Goal: Task Accomplishment & Management: Manage account settings

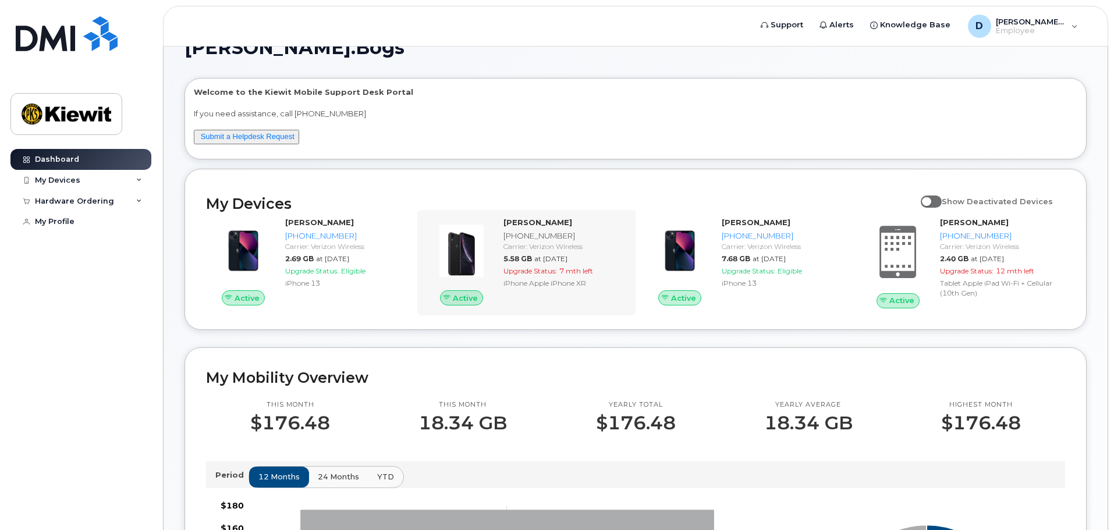
scroll to position [12, 0]
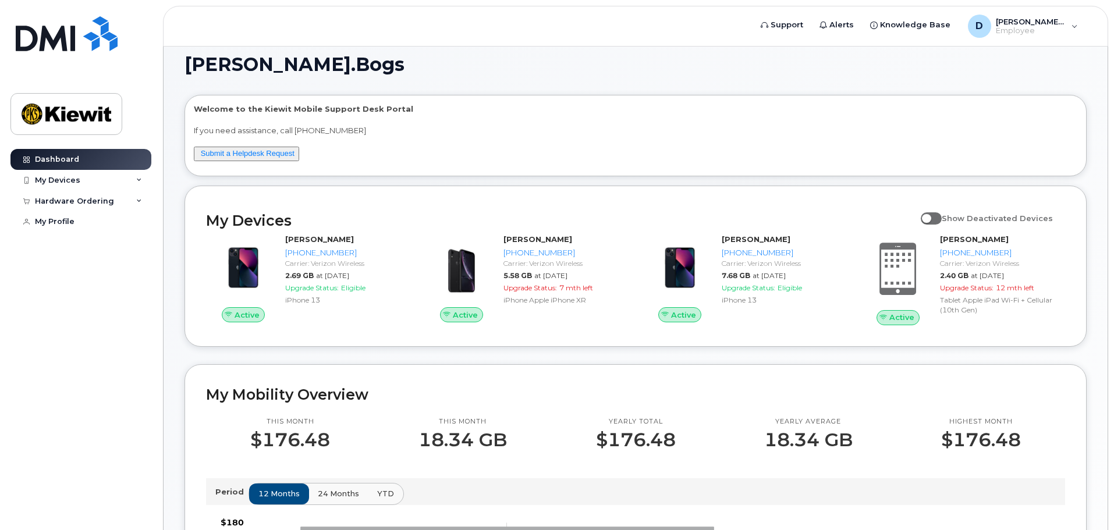
click at [930, 216] on input "Show Deactivated Devices" at bounding box center [925, 211] width 9 height 9
click at [937, 221] on span at bounding box center [931, 218] width 21 height 12
click at [930, 217] on input "Show Deactivated Devices" at bounding box center [925, 211] width 9 height 9
checkbox input "false"
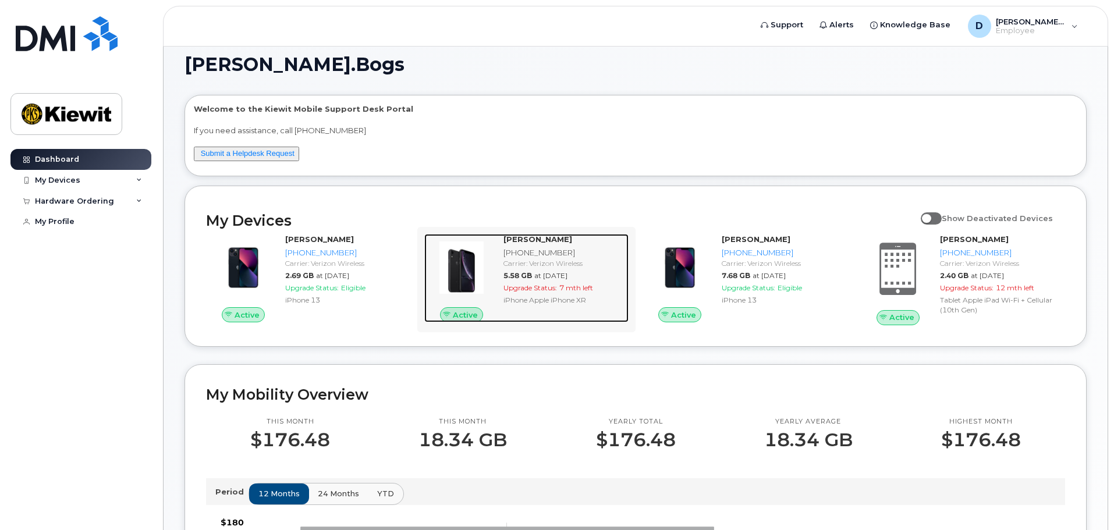
click at [603, 288] on div "Upgrade Status: 7 mth left" at bounding box center [564, 288] width 120 height 10
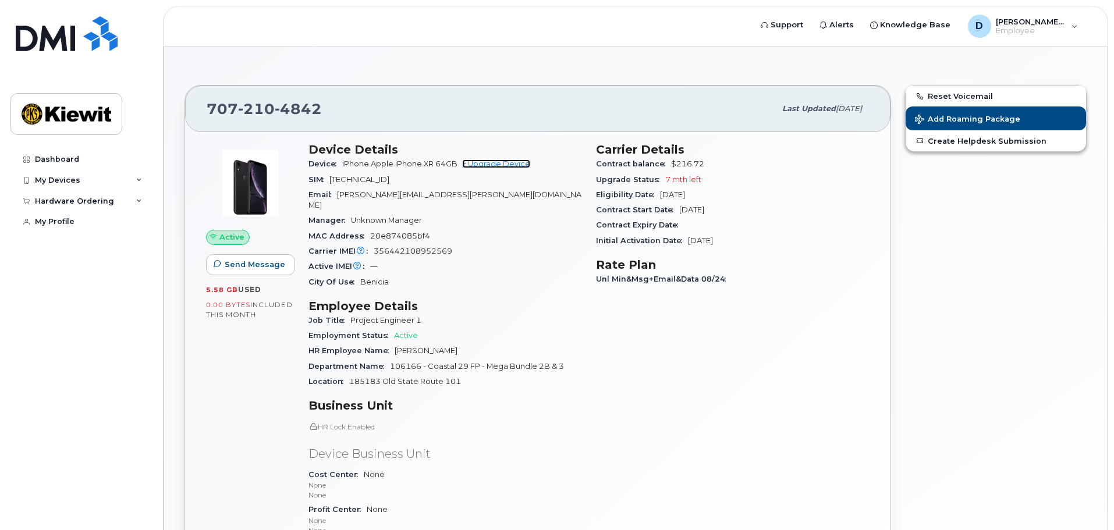
click at [521, 165] on link "+ Upgrade Device" at bounding box center [496, 163] width 68 height 9
click at [102, 176] on div "My Devices" at bounding box center [80, 180] width 141 height 21
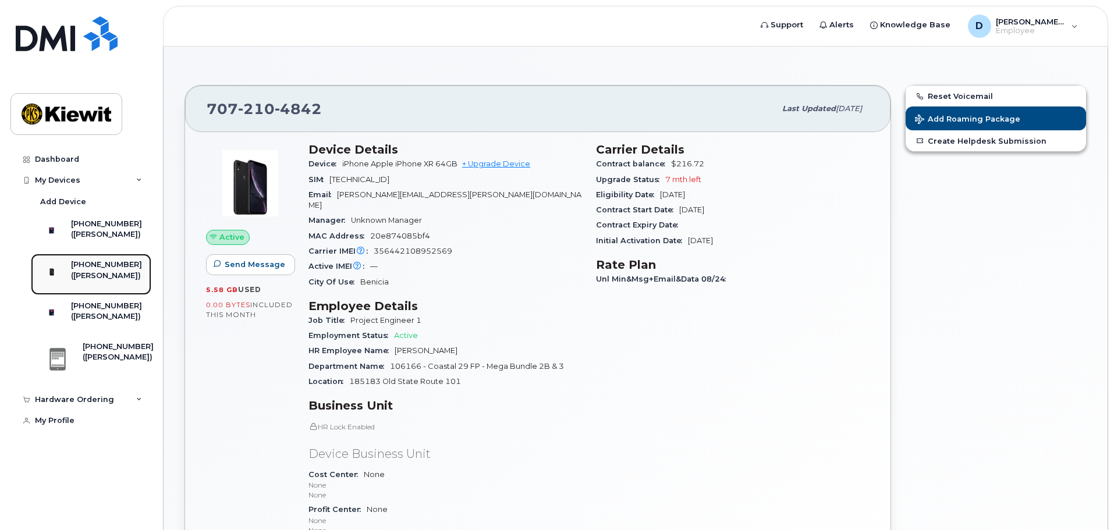
click at [118, 280] on div "([PERSON_NAME])" at bounding box center [106, 276] width 71 height 10
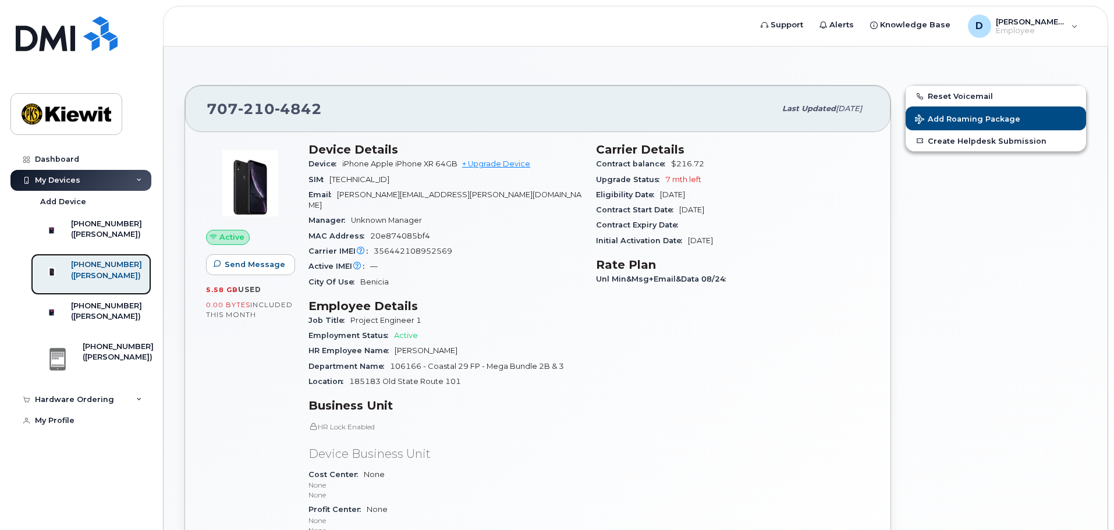
click at [112, 289] on div "[PHONE_NUMBER] ([PERSON_NAME])" at bounding box center [106, 274] width 71 height 29
click at [109, 320] on link "913-416-2874 (AARON WORTHINGTON)" at bounding box center [91, 315] width 120 height 41
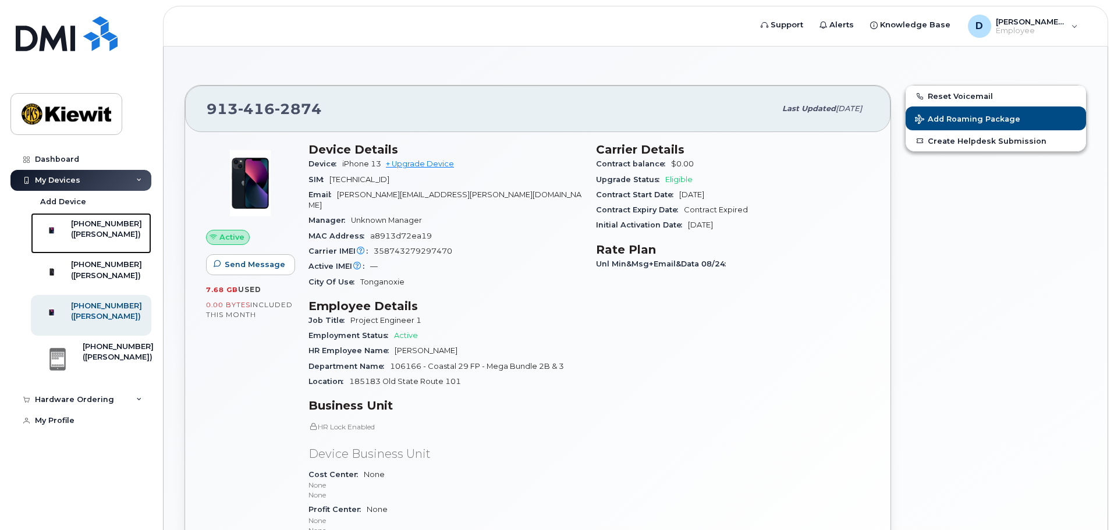
click at [111, 240] on div "([PERSON_NAME])" at bounding box center [106, 234] width 71 height 10
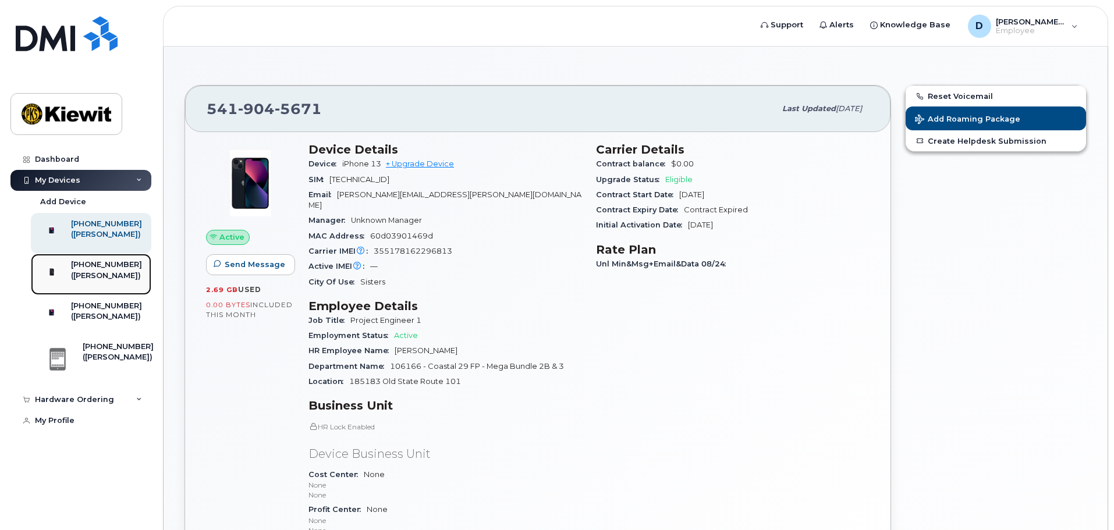
click at [98, 289] on div "707-210-4842 (DANIEL BOGS)" at bounding box center [106, 274] width 71 height 29
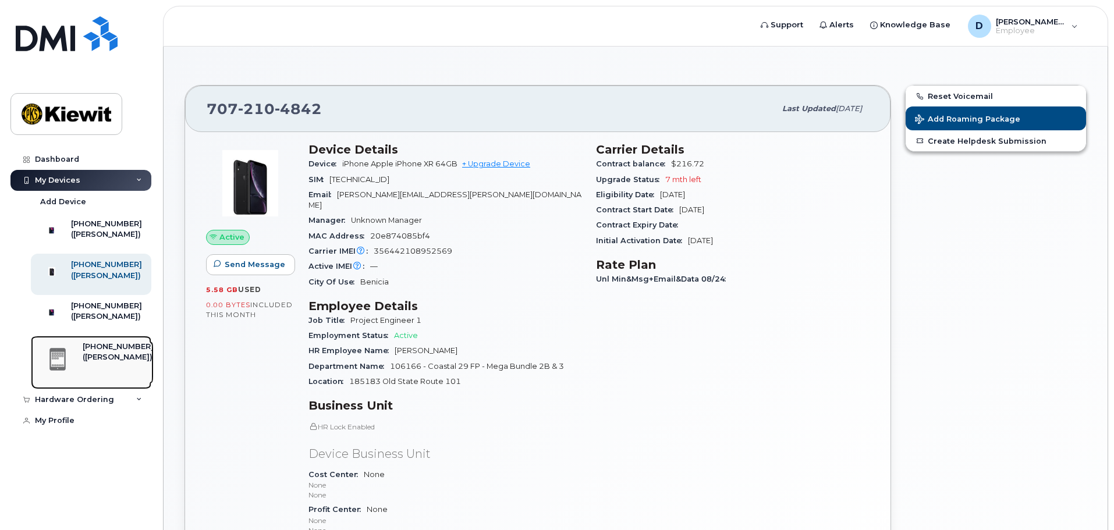
click at [127, 360] on link "[PHONE_NUMBER] ([PERSON_NAME])" at bounding box center [91, 363] width 120 height 54
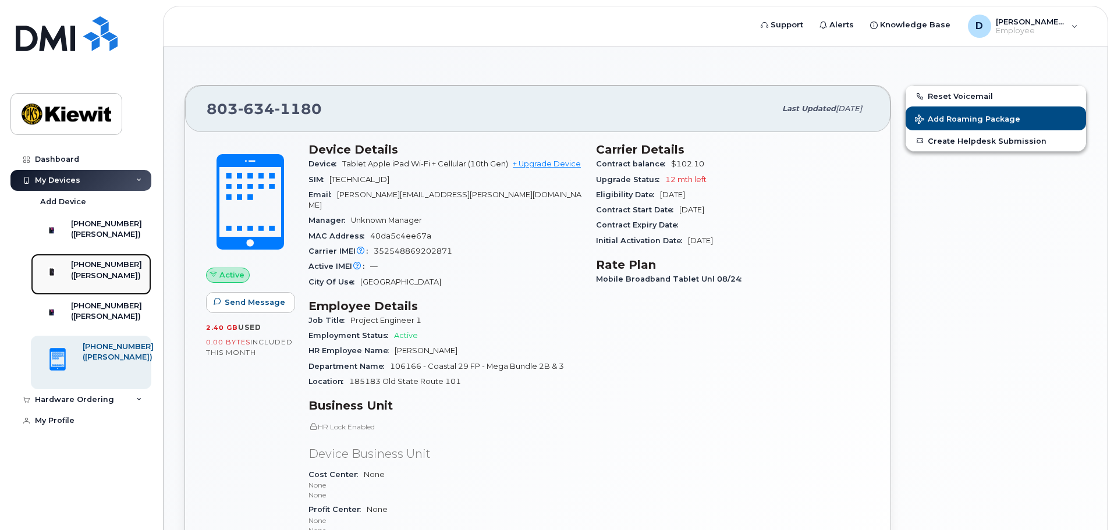
click at [127, 289] on div "[PHONE_NUMBER] ([PERSON_NAME])" at bounding box center [106, 274] width 71 height 29
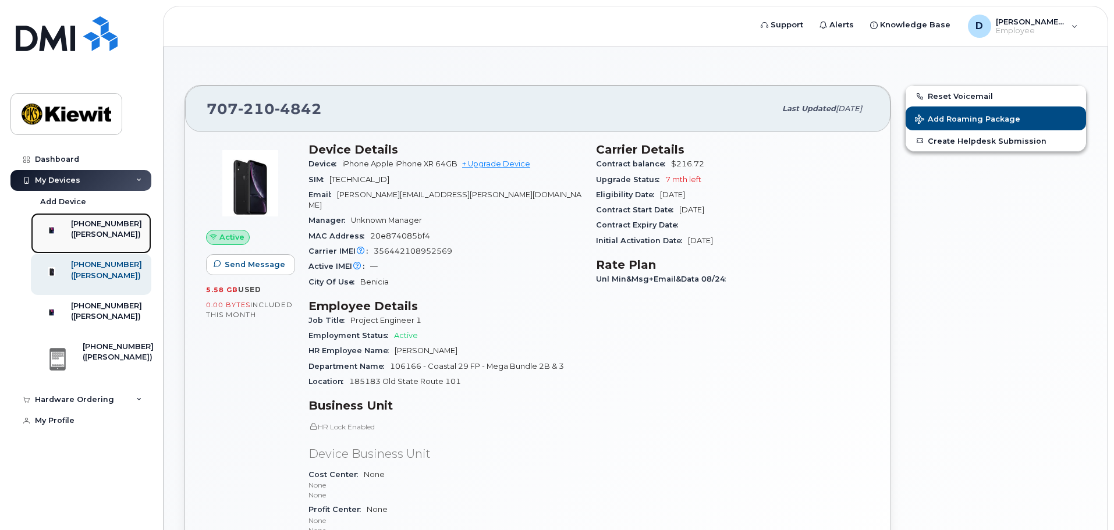
click at [135, 240] on div "([PERSON_NAME])" at bounding box center [106, 234] width 71 height 10
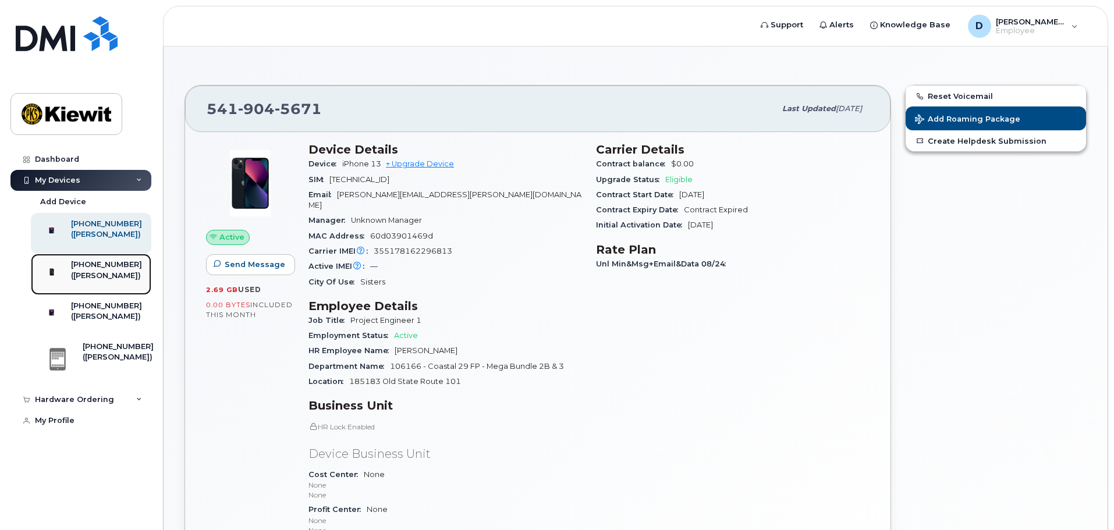
click at [120, 289] on div "[PHONE_NUMBER] ([PERSON_NAME])" at bounding box center [106, 274] width 71 height 29
